Goal: Complete application form

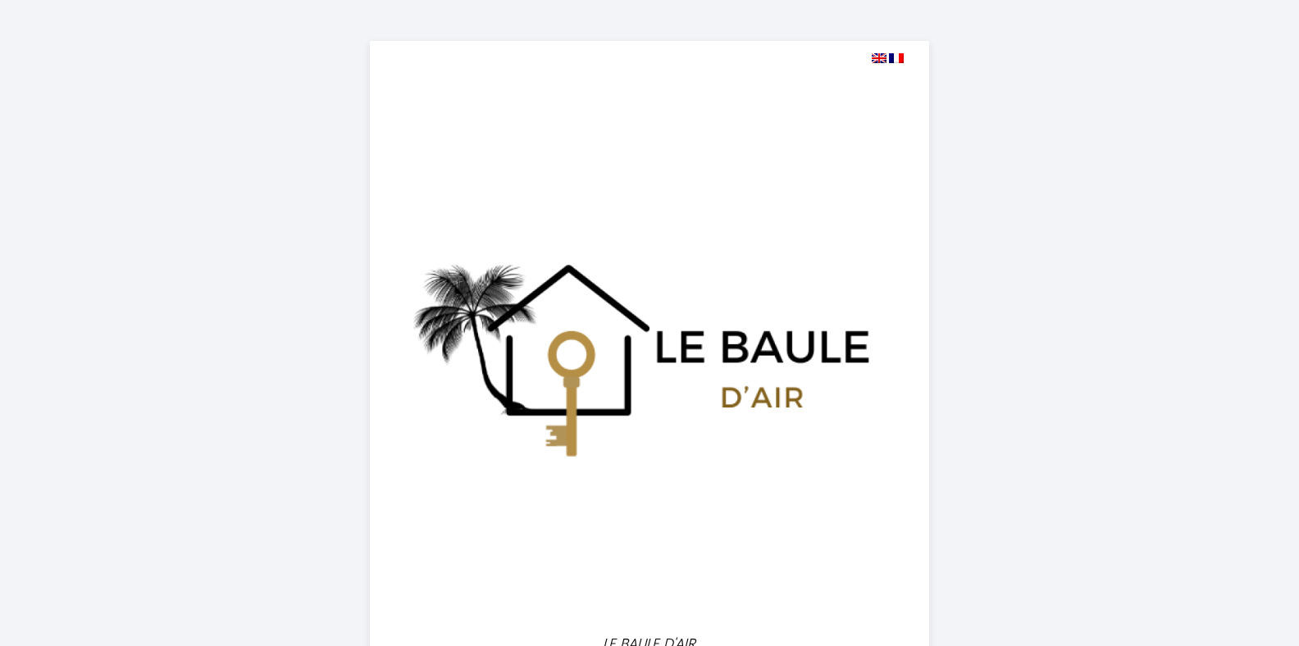
select select
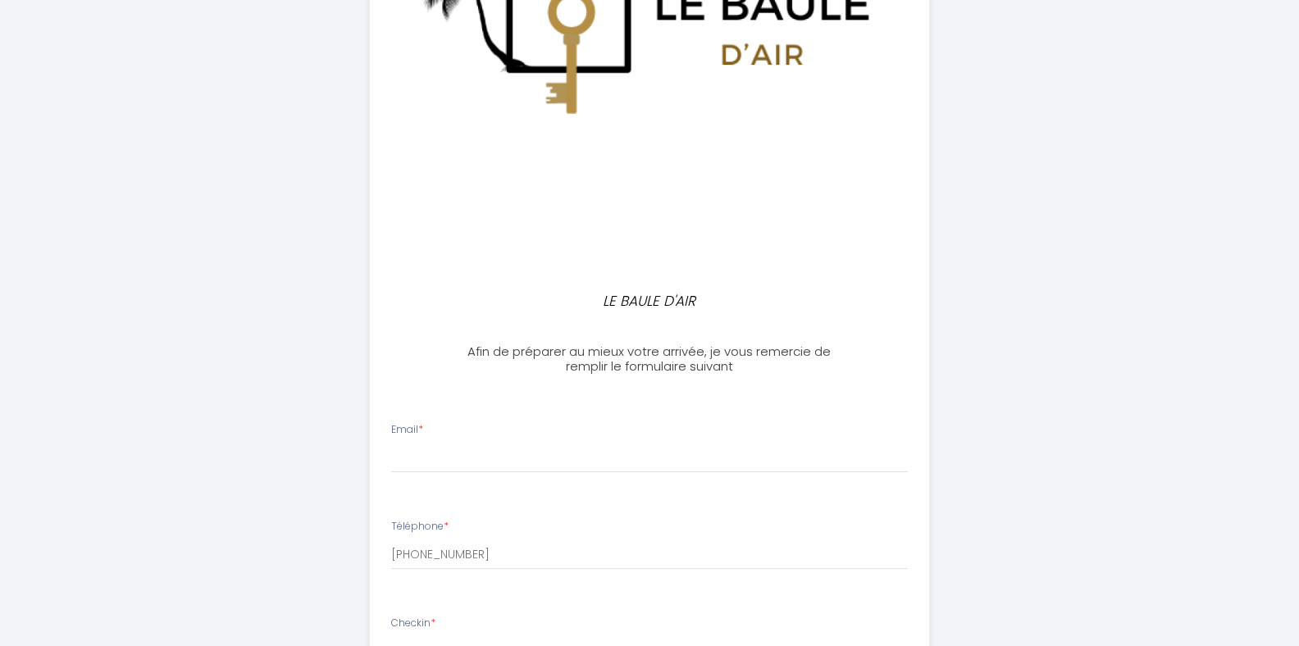
scroll to position [321, 0]
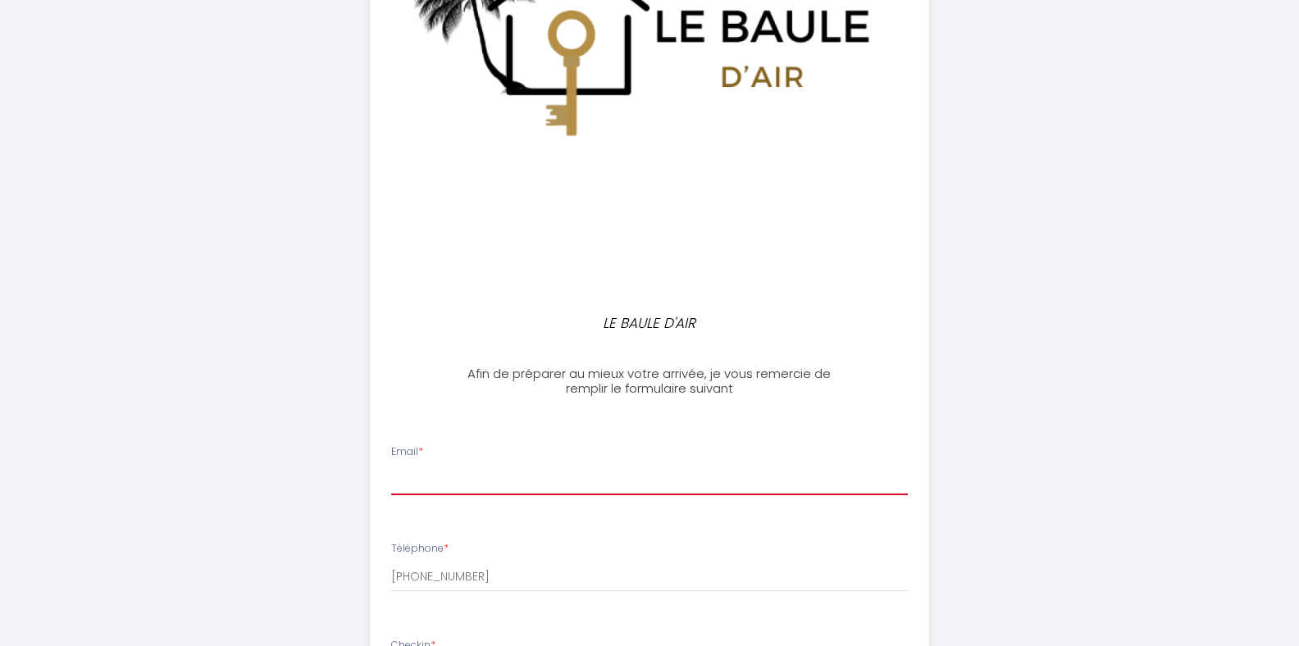
click at [518, 470] on input "Email *" at bounding box center [650, 481] width 518 height 30
type input "l"
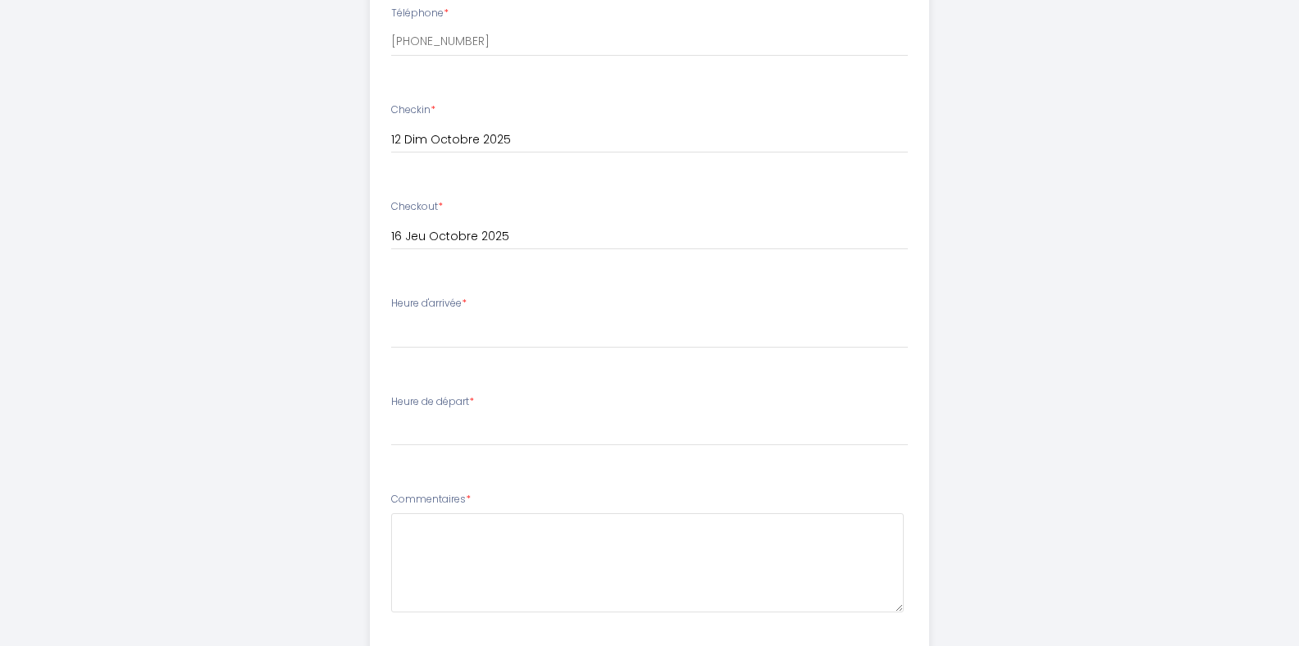
scroll to position [867, 0]
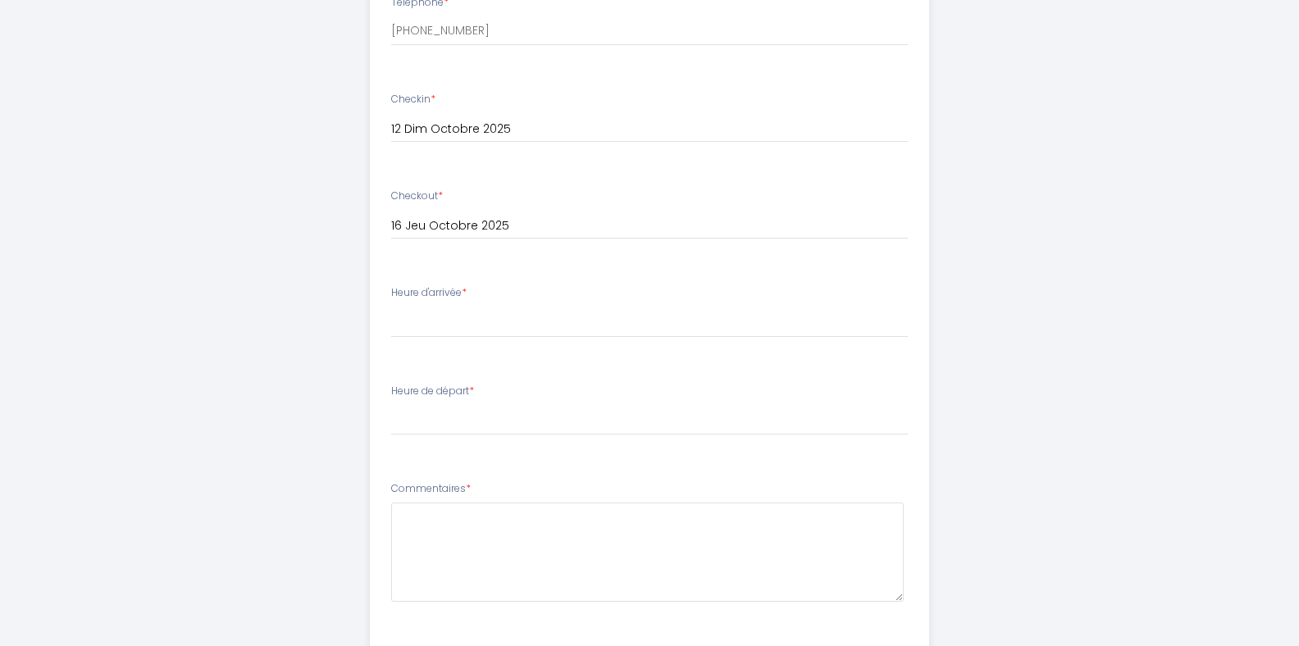
type input "[EMAIL_ADDRESS][PERSON_NAME][DOMAIN_NAME]"
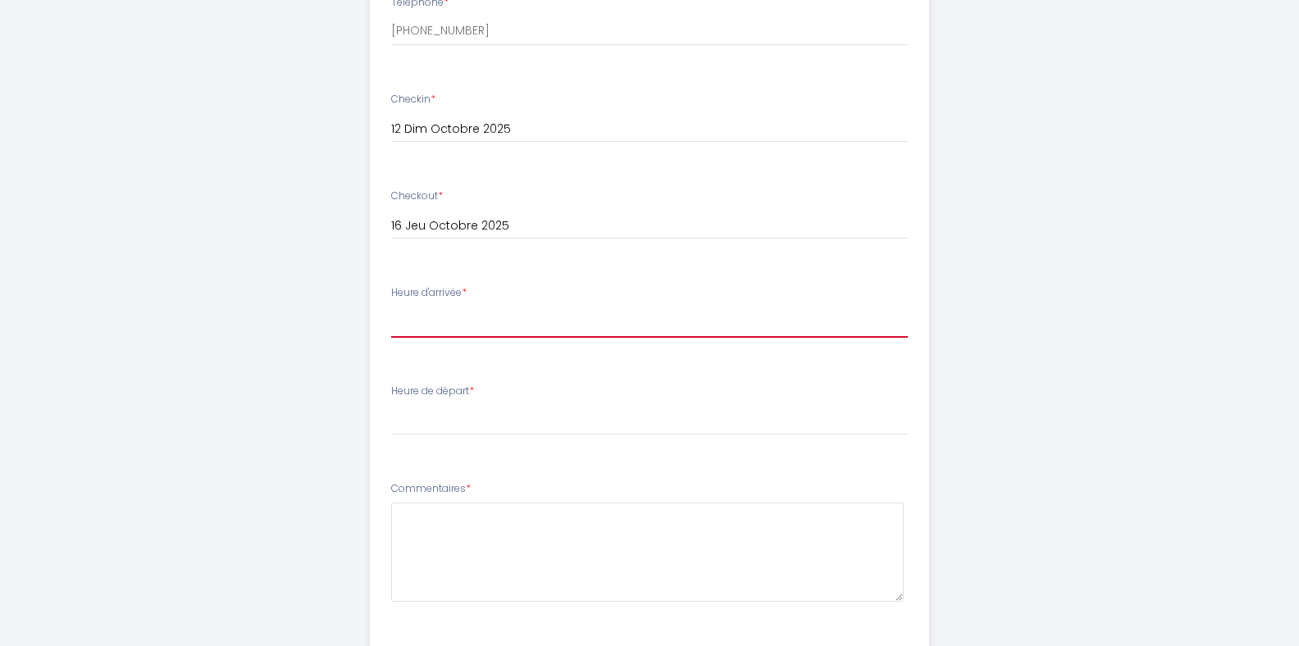
click at [493, 334] on select "16:00 16:30 17:00 17:30 18:00 18:30 19:00 19:30 20:00 20:30 21:00 21:30 22:00 2…" at bounding box center [650, 322] width 518 height 31
select select "17:30"
click at [391, 307] on select "16:00 16:30 17:00 17:30 18:00 18:30 19:00 19:30 20:00 20:30 21:00 21:30 22:00 2…" at bounding box center [650, 322] width 518 height 31
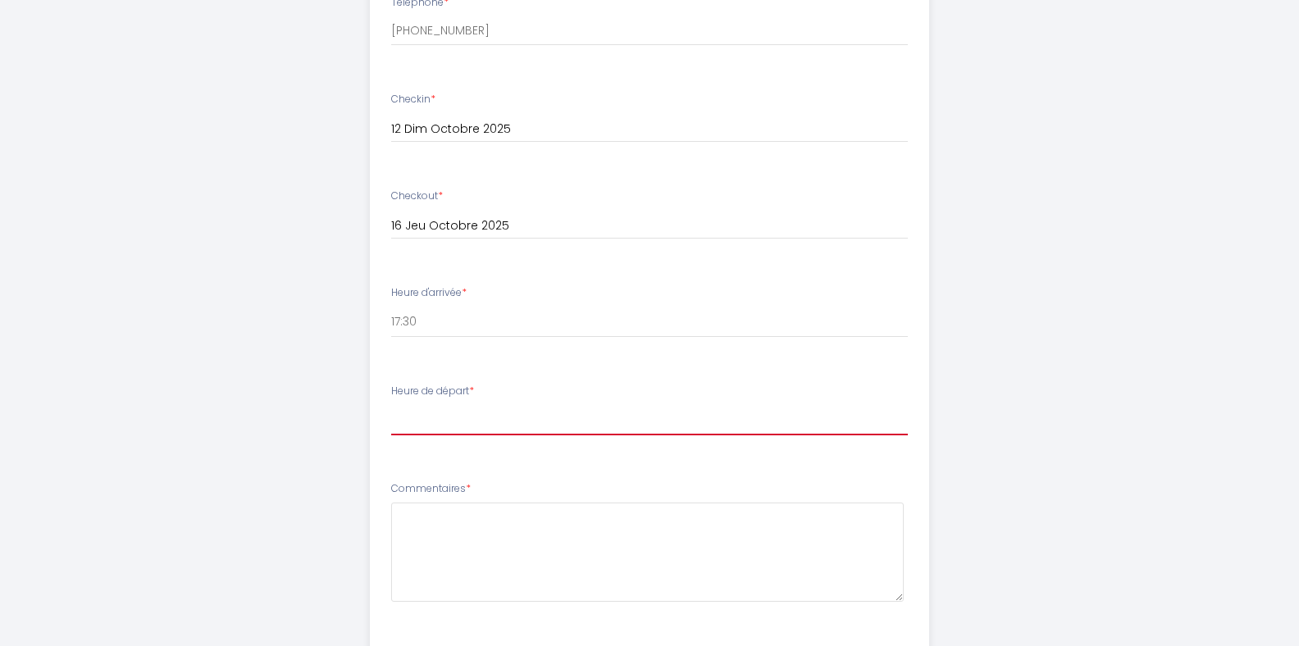
click at [432, 419] on select "00:00 00:30 01:00 01:30 02:00 02:30 03:00 03:30 04:00 04:30 05:00 05:30 06:00 0…" at bounding box center [650, 419] width 518 height 31
select select "11:00"
click at [391, 404] on select "00:00 00:30 01:00 01:30 02:00 02:30 03:00 03:30 04:00 04:30 05:00 05:30 06:00 0…" at bounding box center [650, 419] width 518 height 31
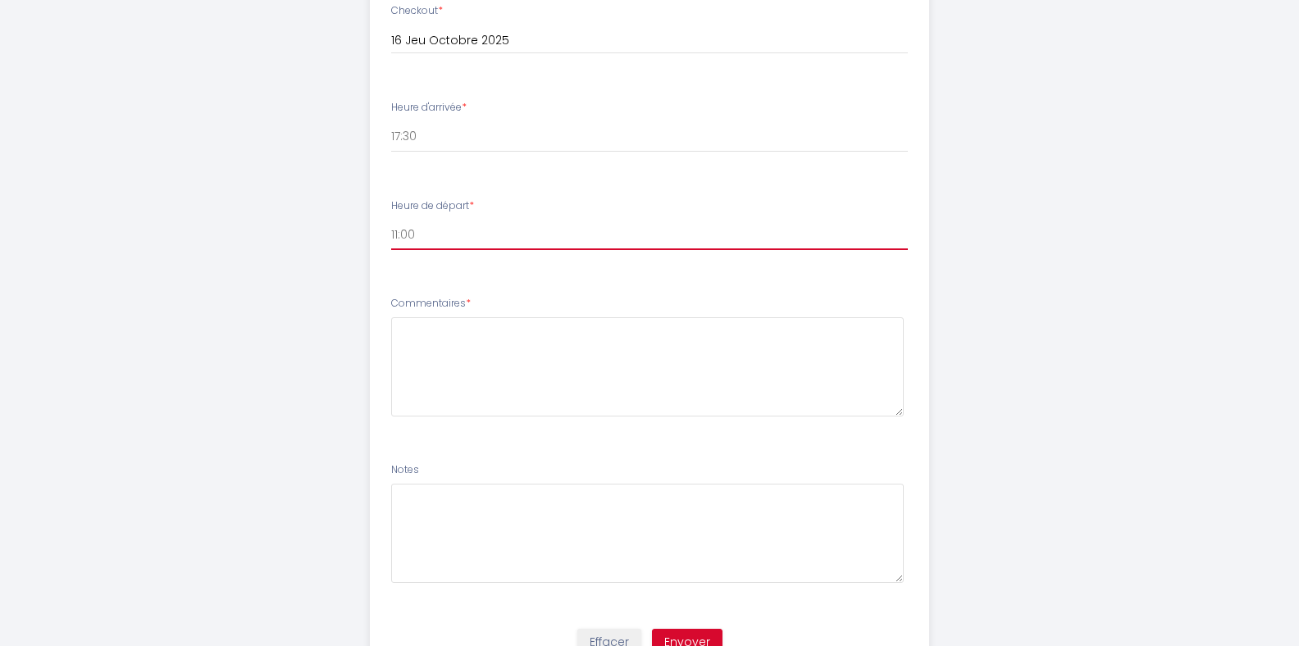
scroll to position [1053, 0]
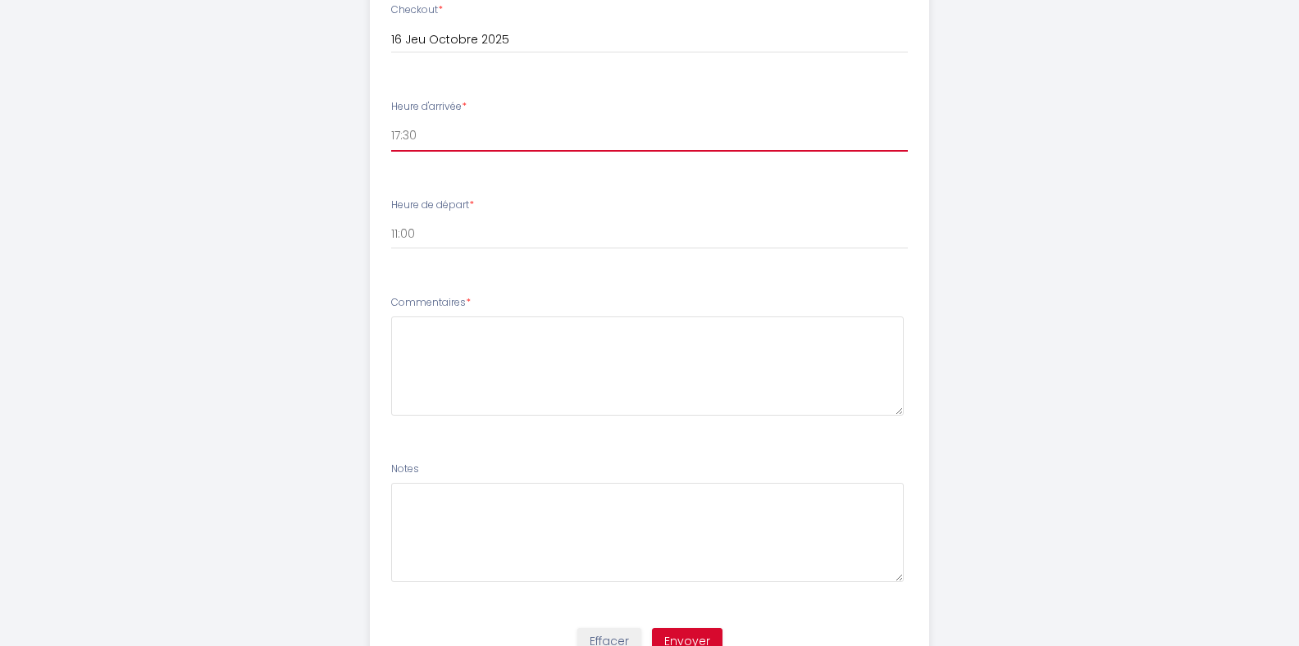
click at [655, 135] on select "16:00 16:30 17:00 17:30 18:00 18:30 19:00 19:30 20:00 20:30 21:00 21:30 22:00 2…" at bounding box center [650, 136] width 518 height 31
click at [594, 114] on div "Heure d'arrivée * 16:00 16:30 17:00 17:30 18:00 18:30 19:00 19:30 20:00 20:30 2…" at bounding box center [650, 125] width 518 height 52
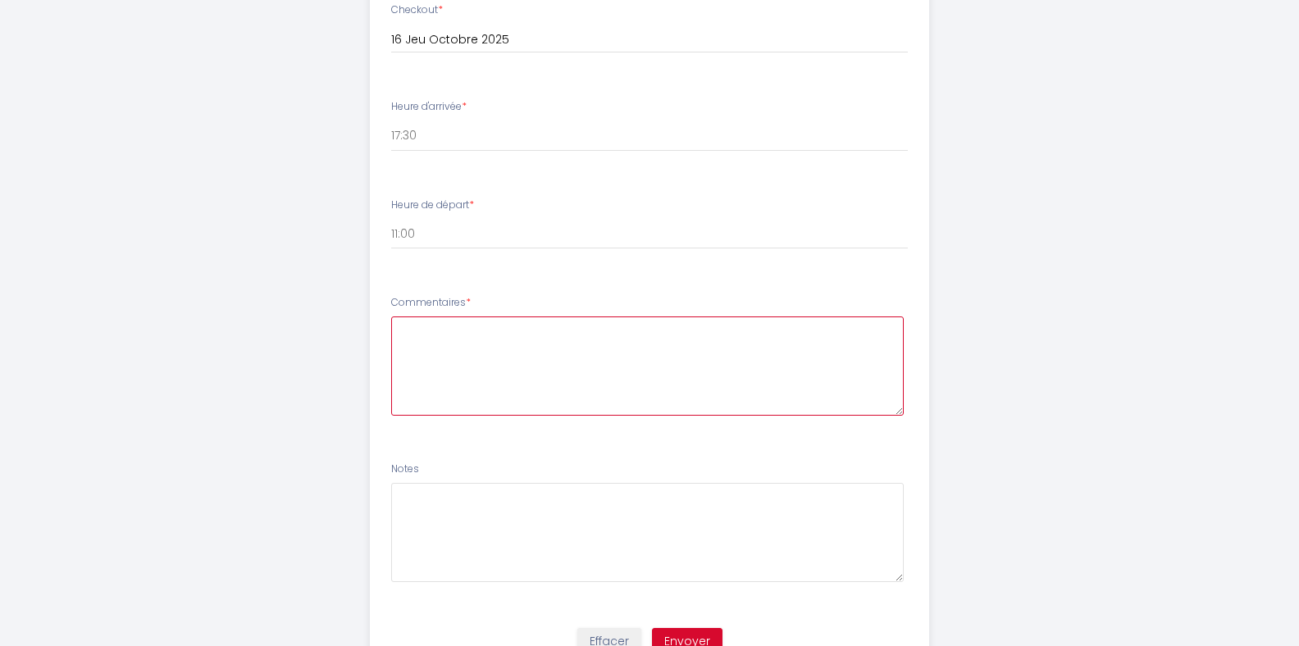
click at [416, 326] on textarea at bounding box center [647, 366] width 513 height 99
click at [401, 330] on textarea "En cas d'heure d'arrivée plus tardive, je vous préviendrai par sms. Cordialemen…" at bounding box center [647, 366] width 513 height 99
click at [400, 325] on textarea "En cas d'heure d'arrivée plus tardive, je vous préviendrai par sms. Cordialemen…" at bounding box center [647, 366] width 513 height 99
click at [760, 346] on textarea "Bonjour, En cas d'heure d'arrivée plus tardive, je vous préviendrai par sms. Co…" at bounding box center [647, 366] width 513 height 99
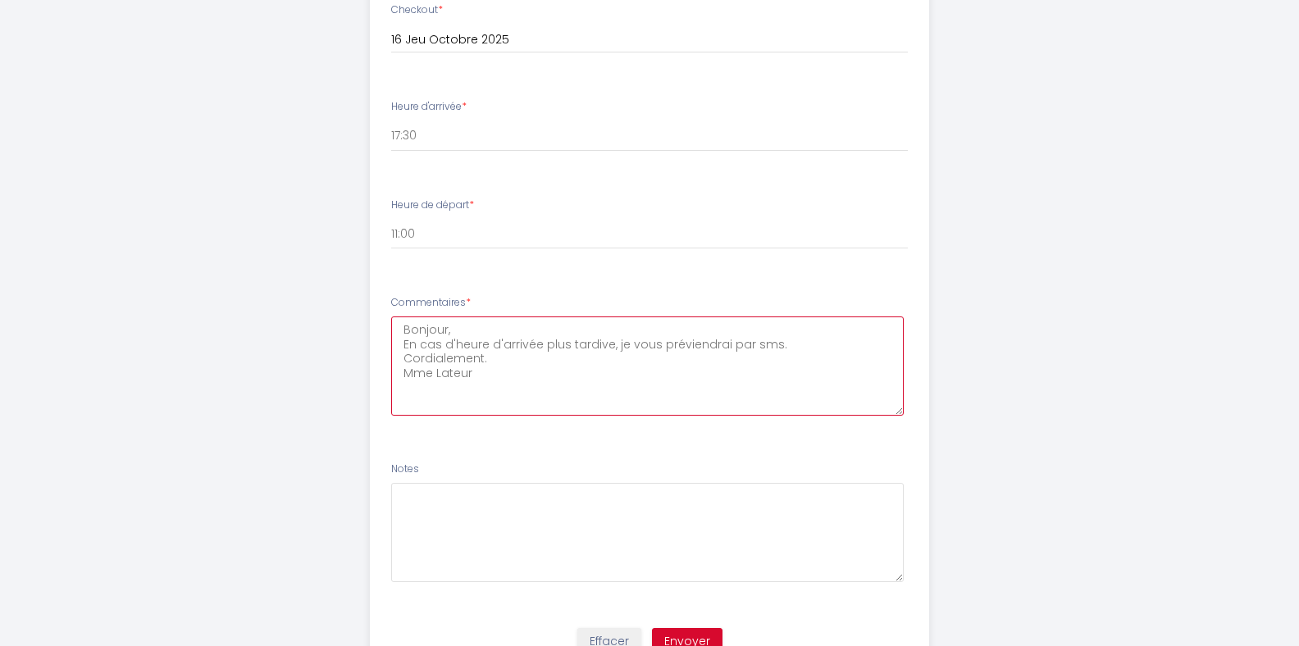
click at [760, 346] on textarea "Bonjour, En cas d'heure d'arrivée plus tardive, je vous préviendrai par sms. Co…" at bounding box center [647, 366] width 513 height 99
click at [522, 381] on textarea "Bonjour, En cas d'heure d'arrivée plus tardive, je vous préviendrai par SMS. Co…" at bounding box center [647, 366] width 513 height 99
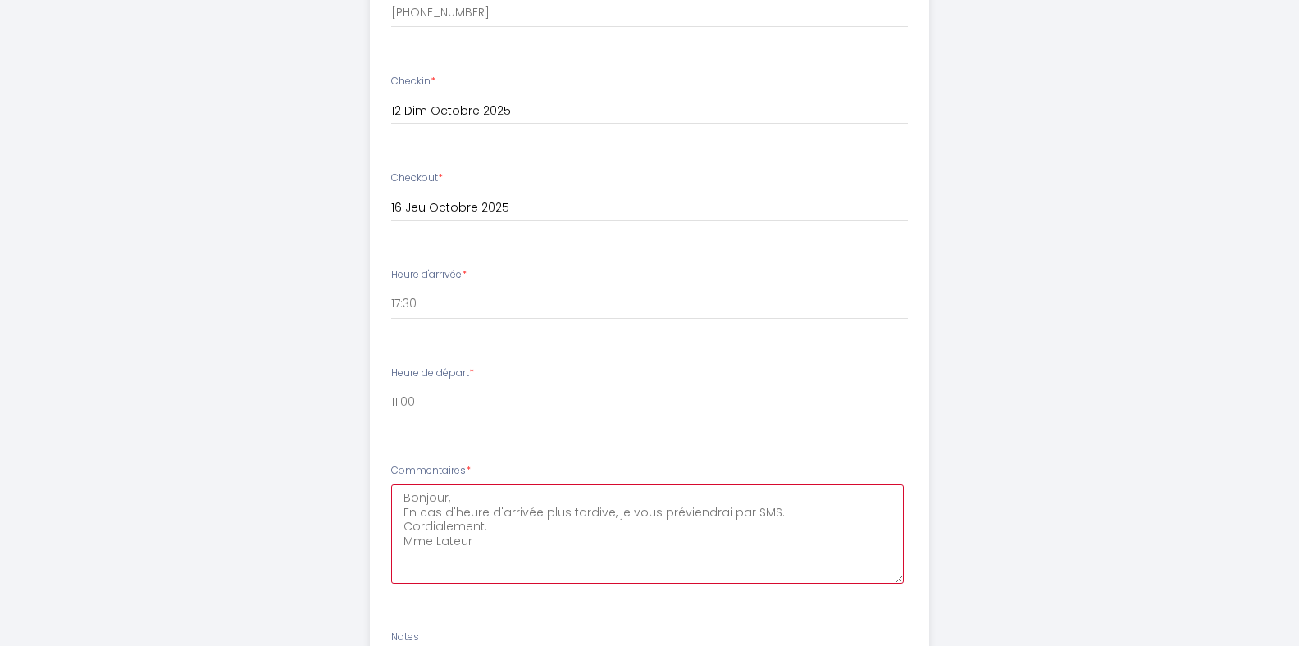
scroll to position [900, 0]
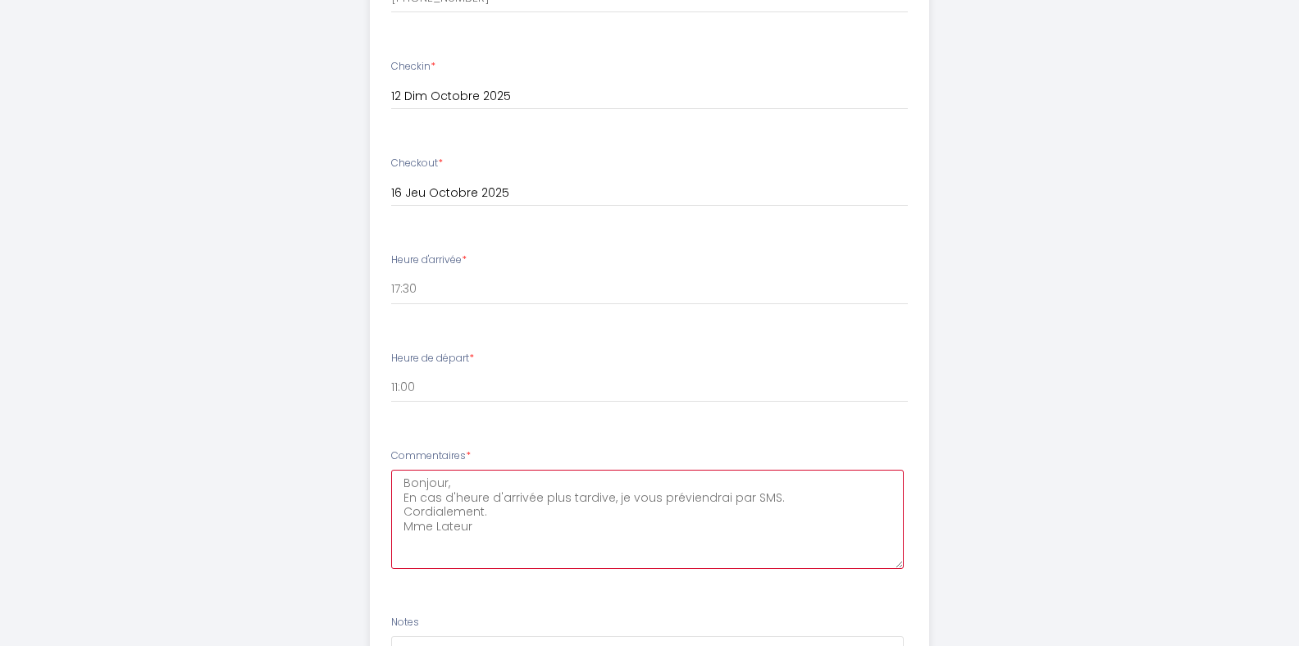
type textarea "Bonjour, En cas d'heure d'arrivée plus tardive, je vous préviendrai par SMS. Co…"
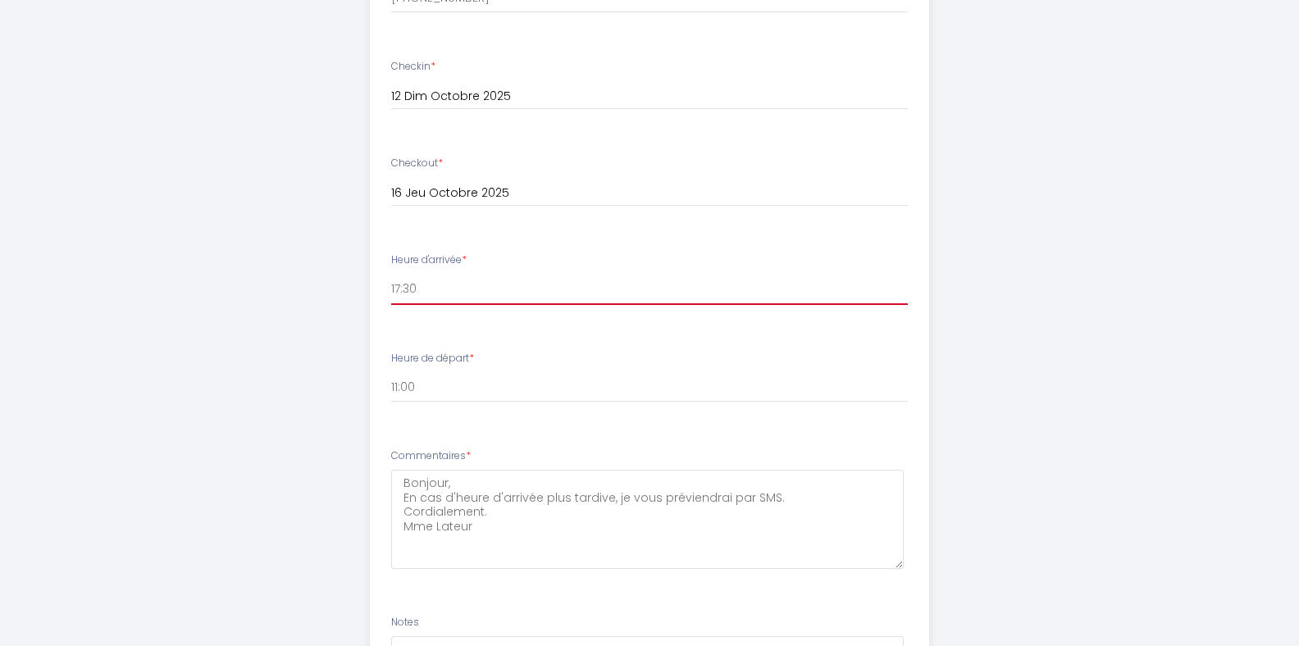
click at [409, 290] on select "16:00 16:30 17:00 17:30 18:00 18:30 19:00 19:30 20:00 20:30 21:00 21:30 22:00 2…" at bounding box center [650, 289] width 518 height 31
select select "18:00"
click at [391, 274] on select "16:00 16:30 17:00 17:30 18:00 18:30 19:00 19:30 20:00 20:30 21:00 21:30 22:00 2…" at bounding box center [650, 289] width 518 height 31
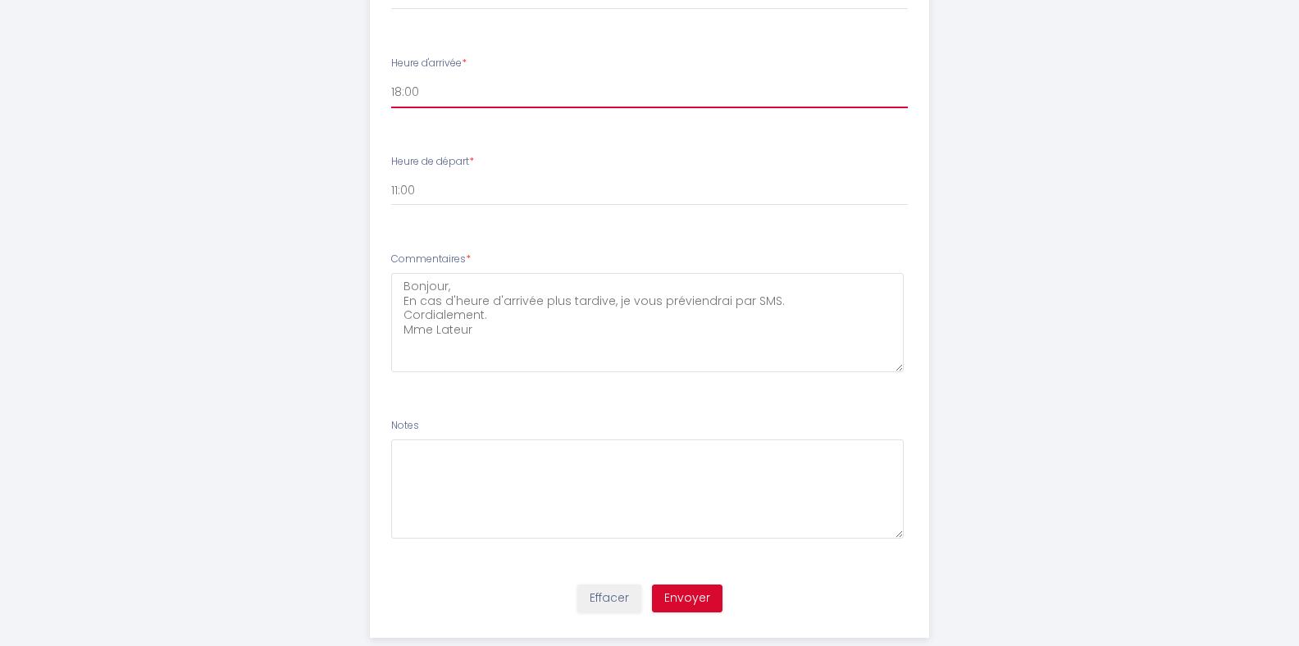
scroll to position [1130, 0]
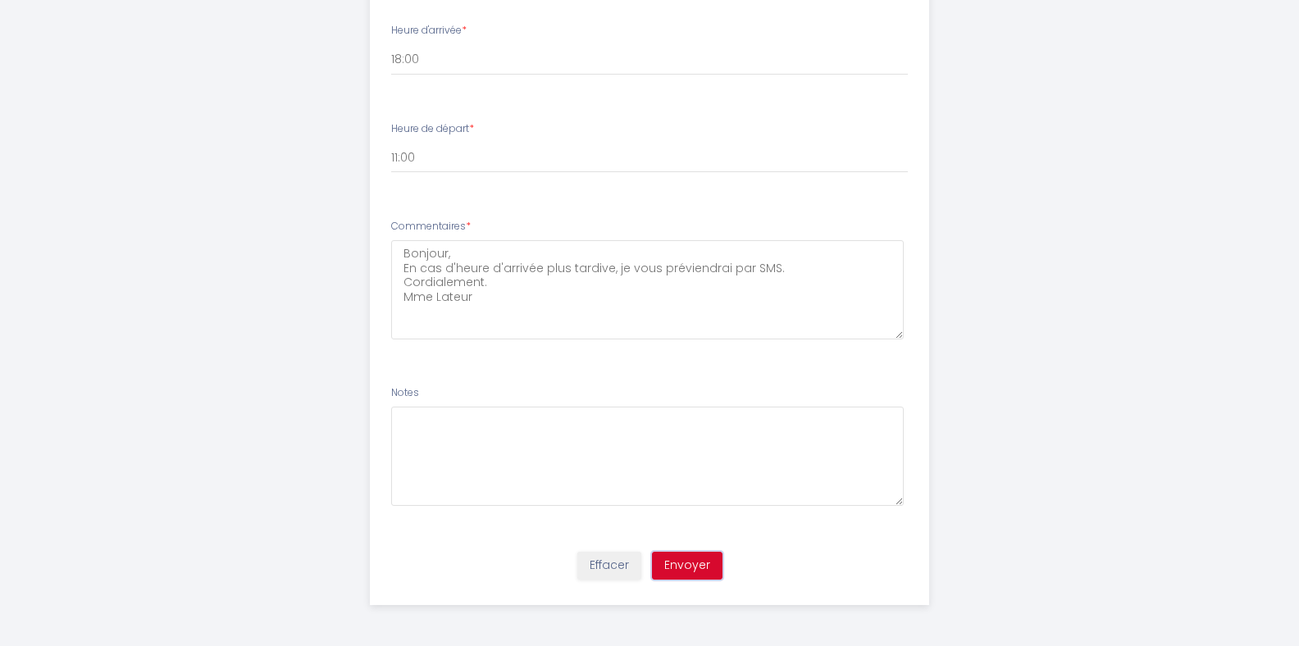
click at [688, 566] on button "Envoyer" at bounding box center [687, 566] width 71 height 28
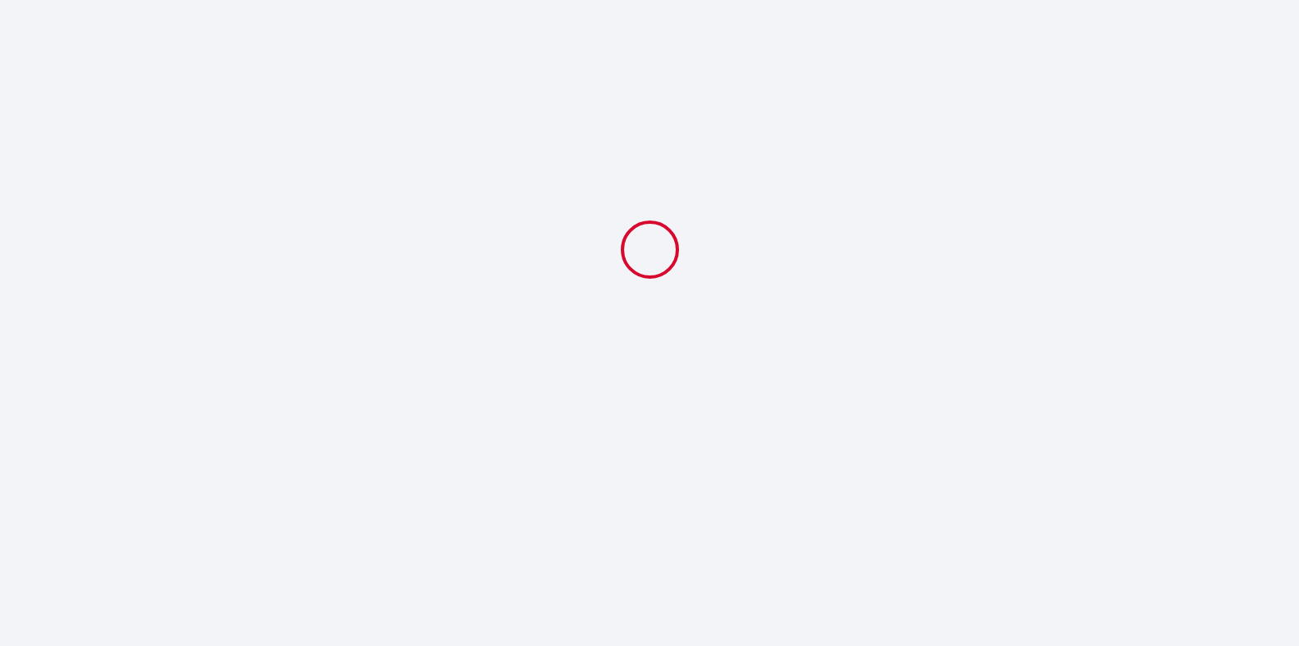
scroll to position [0, 0]
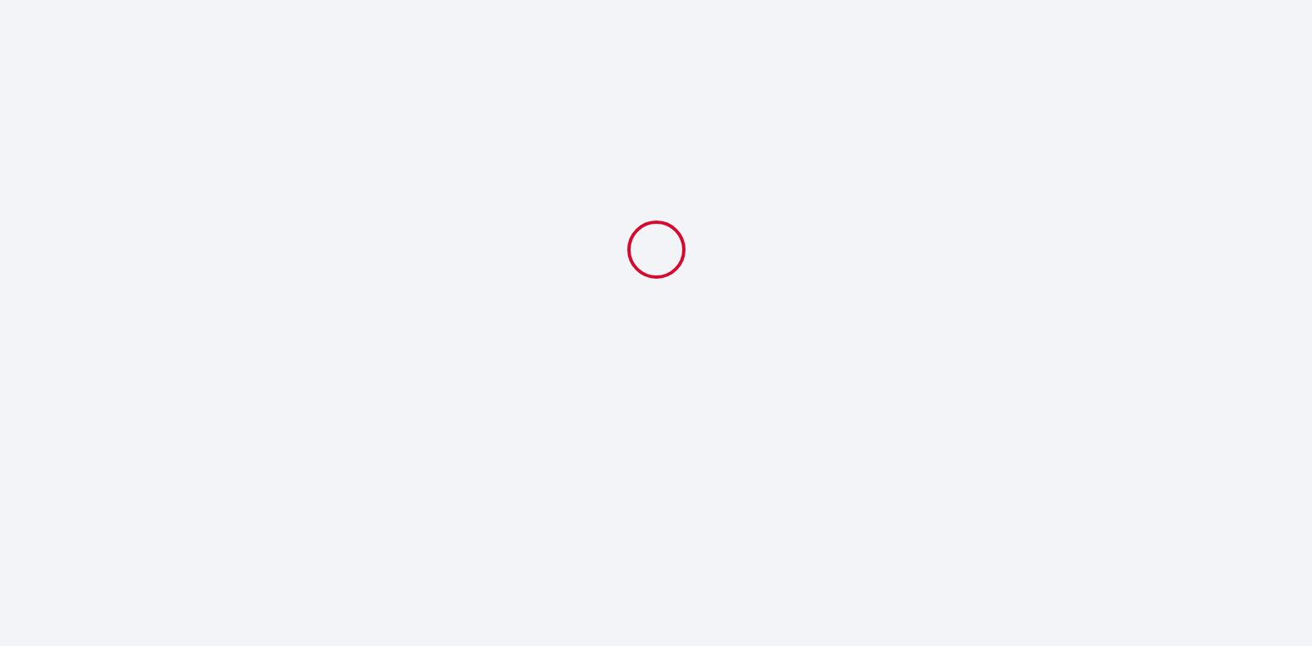
select select "18:00"
select select "11:00"
